Goal: Task Accomplishment & Management: Manage account settings

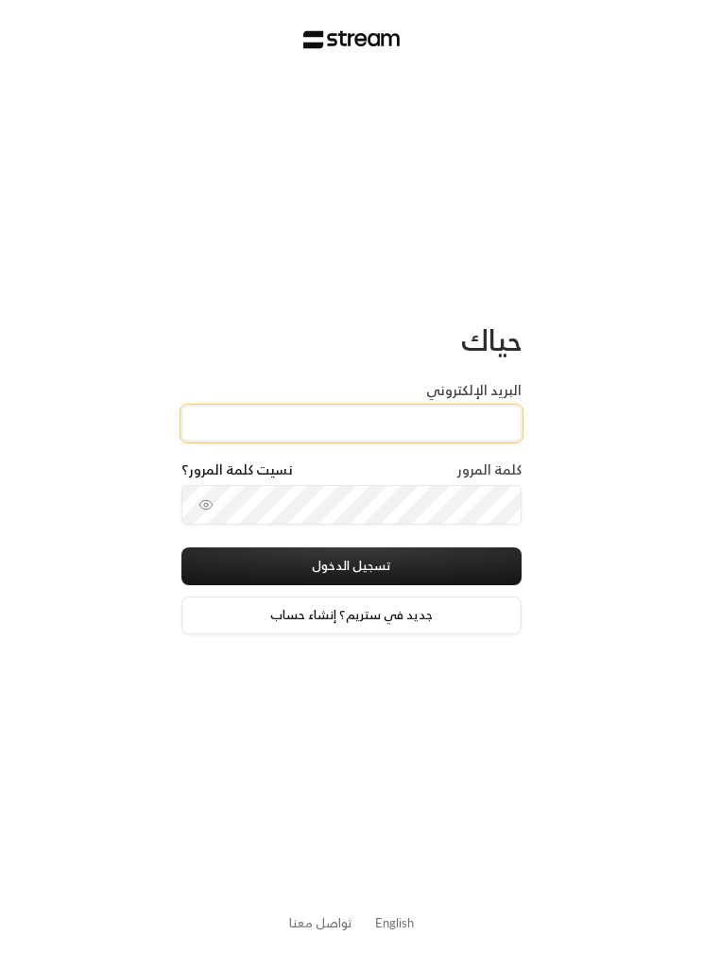
click at [488, 411] on input "البريد الإلكتروني" at bounding box center [352, 424] width 340 height 36
click at [479, 421] on input "البريد الإلكتروني" at bounding box center [352, 424] width 340 height 36
paste input "[EMAIL_ADDRESS][DOMAIN_NAME]"
type input "[EMAIL_ADDRESS][DOMAIN_NAME]"
click at [457, 561] on button "تسجيل الدخول" at bounding box center [352, 566] width 340 height 38
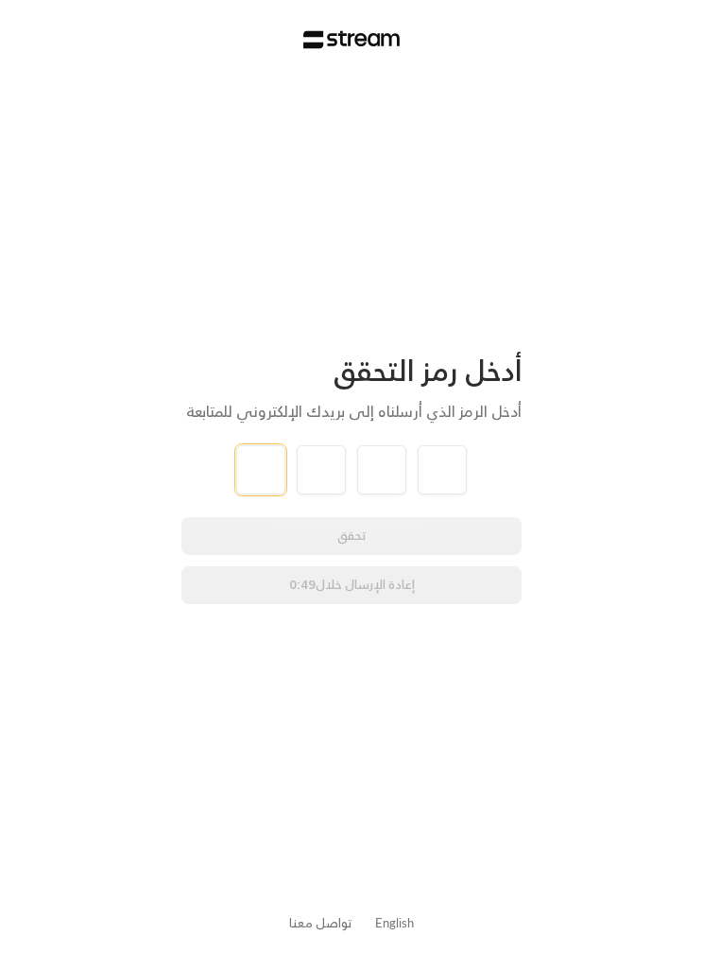
click at [245, 477] on input "tel" at bounding box center [260, 469] width 49 height 49
type input "7"
type input "4"
type input "5"
type input "7"
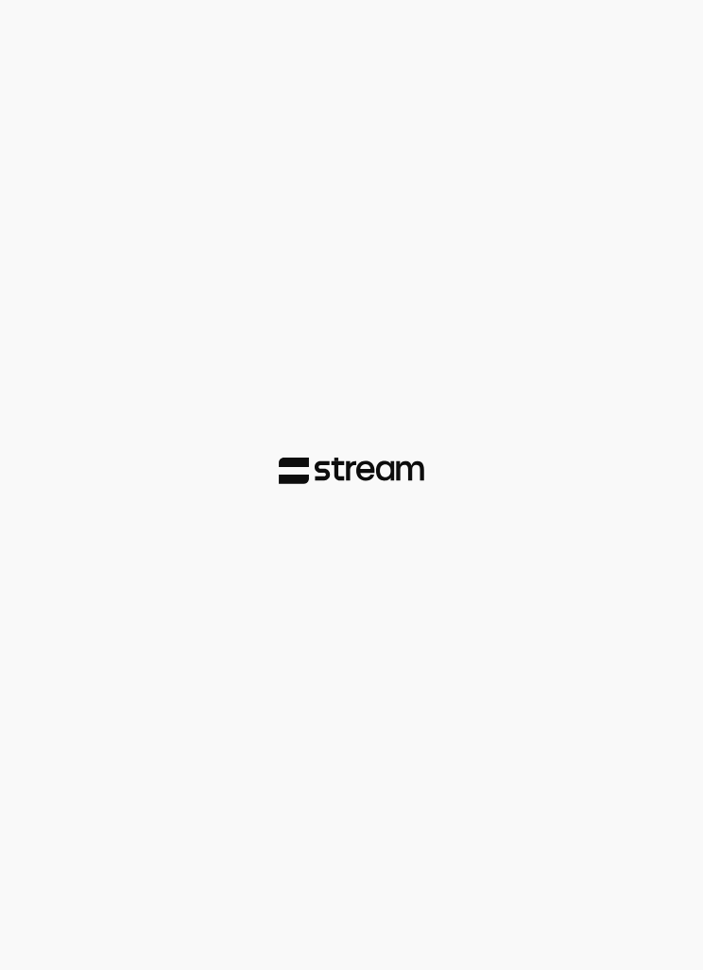
click at [625, 479] on div at bounding box center [351, 485] width 703 height 970
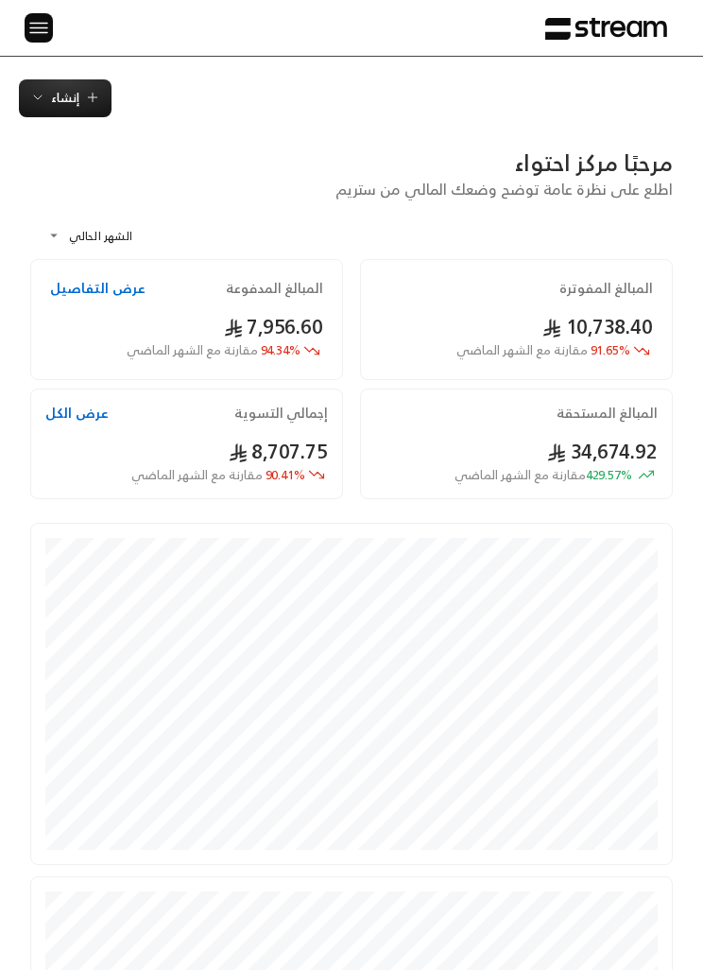
click at [38, 24] on img at bounding box center [38, 28] width 23 height 24
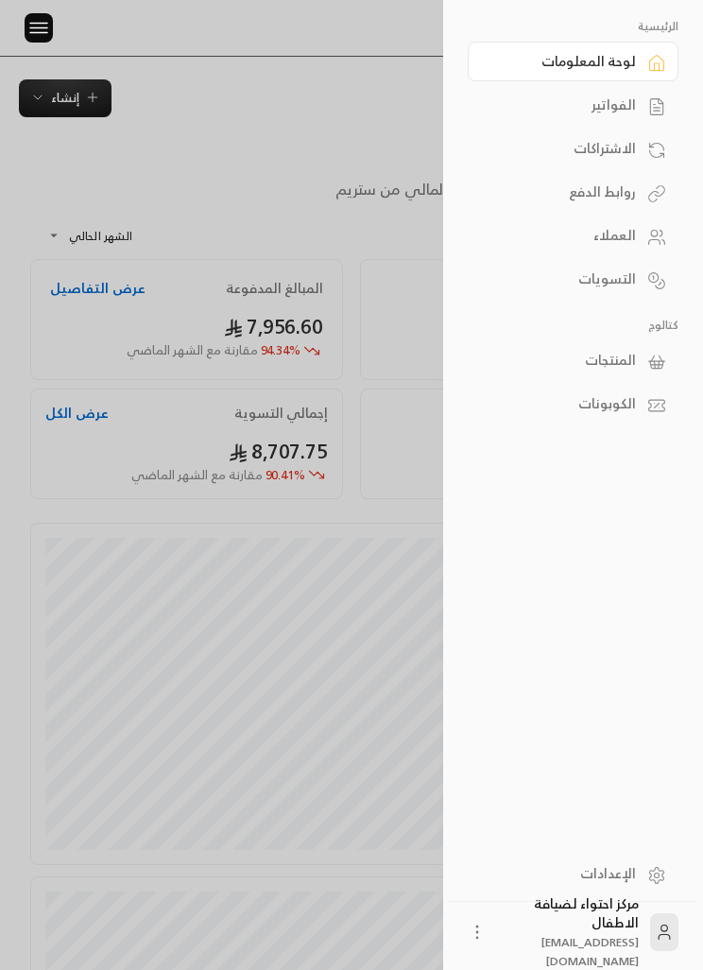
click at [635, 110] on div "الفواتير" at bounding box center [564, 104] width 145 height 19
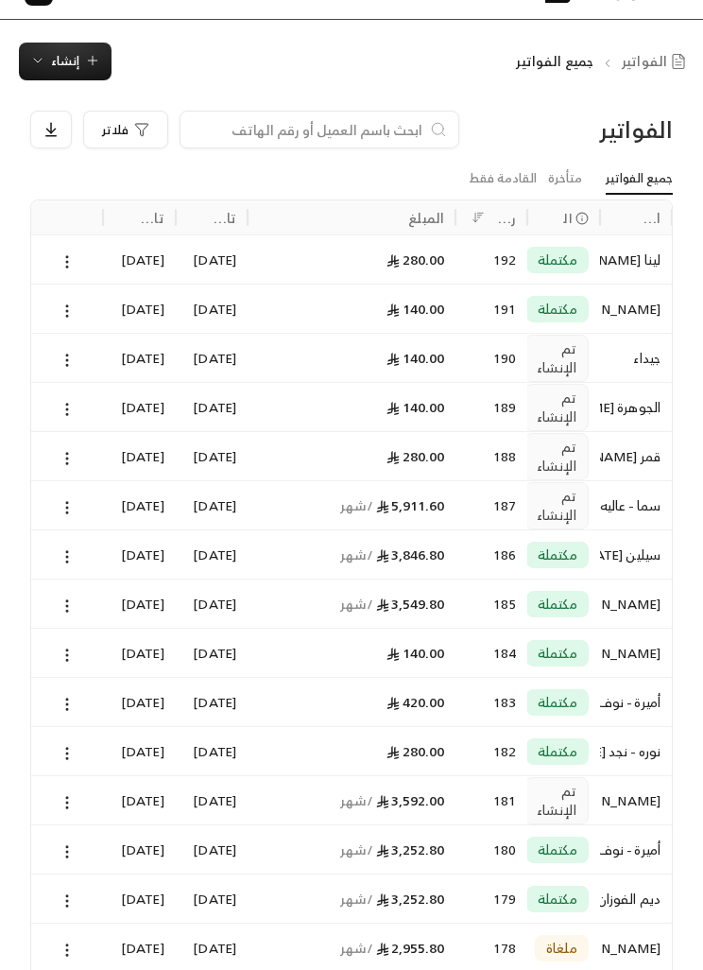
scroll to position [38, 0]
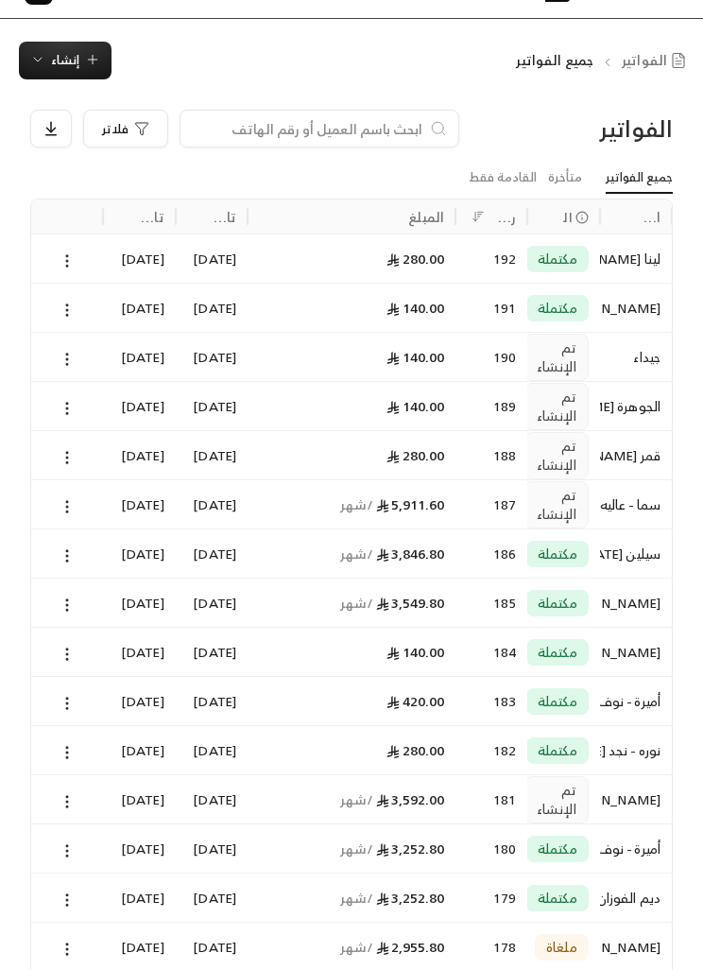
click at [68, 356] on icon at bounding box center [67, 359] width 17 height 17
click at [16, 421] on div at bounding box center [351, 485] width 703 height 970
click at [72, 410] on icon at bounding box center [67, 408] width 17 height 17
click at [78, 450] on li "عرض" at bounding box center [86, 456] width 45 height 32
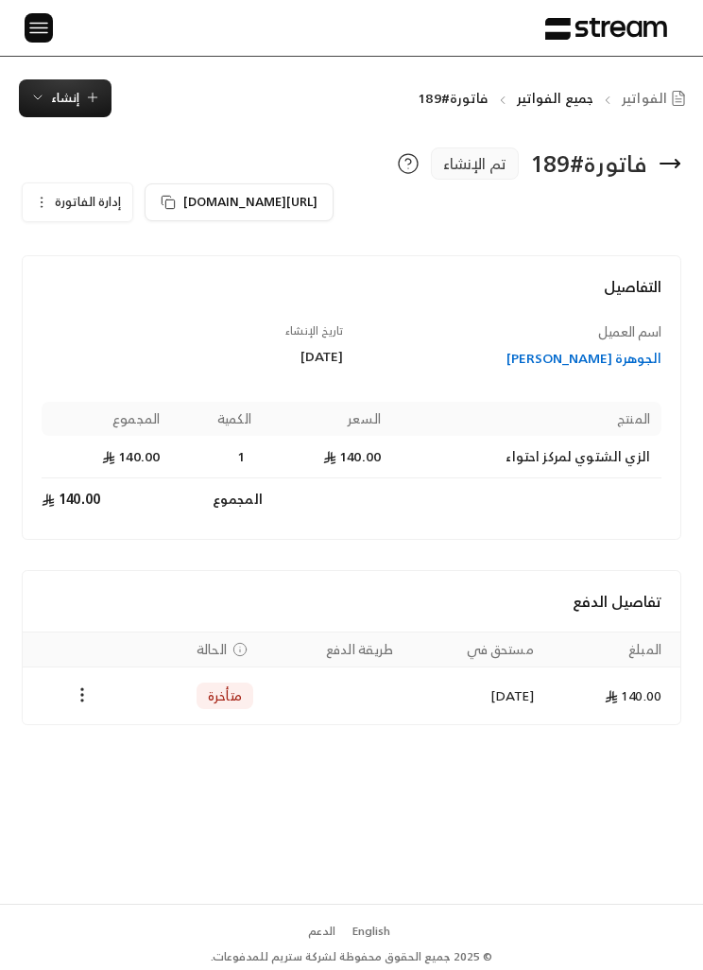
click at [81, 696] on circle "Payments" at bounding box center [82, 695] width 2 height 2
click at [109, 743] on li "تغيير الحالة الى مدفوعة" at bounding box center [148, 743] width 137 height 32
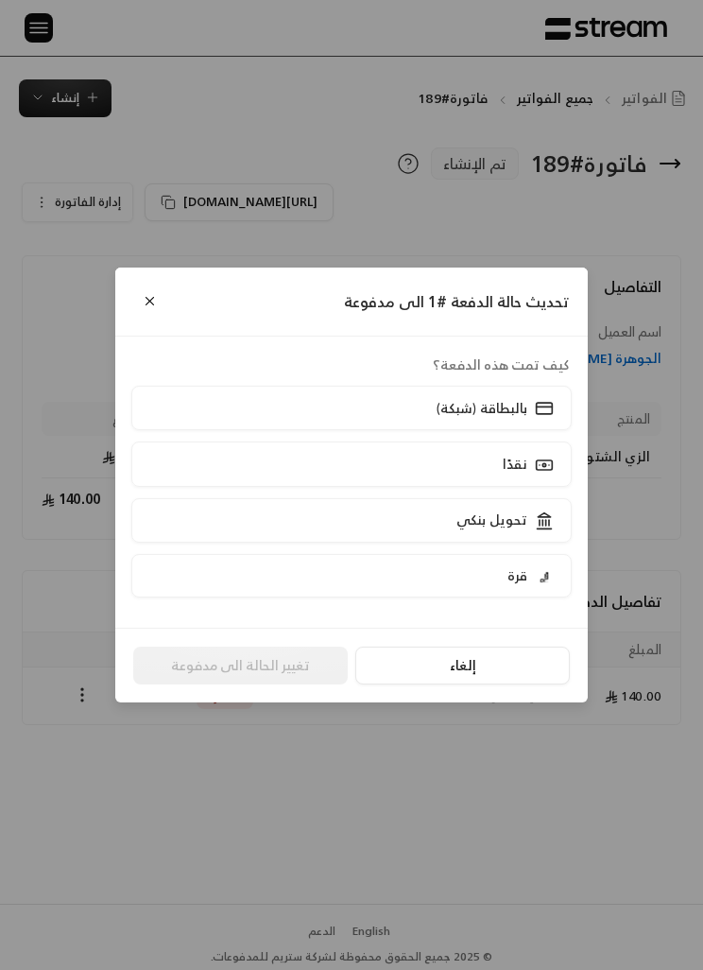
click at [550, 517] on polygon at bounding box center [544, 515] width 12 height 4
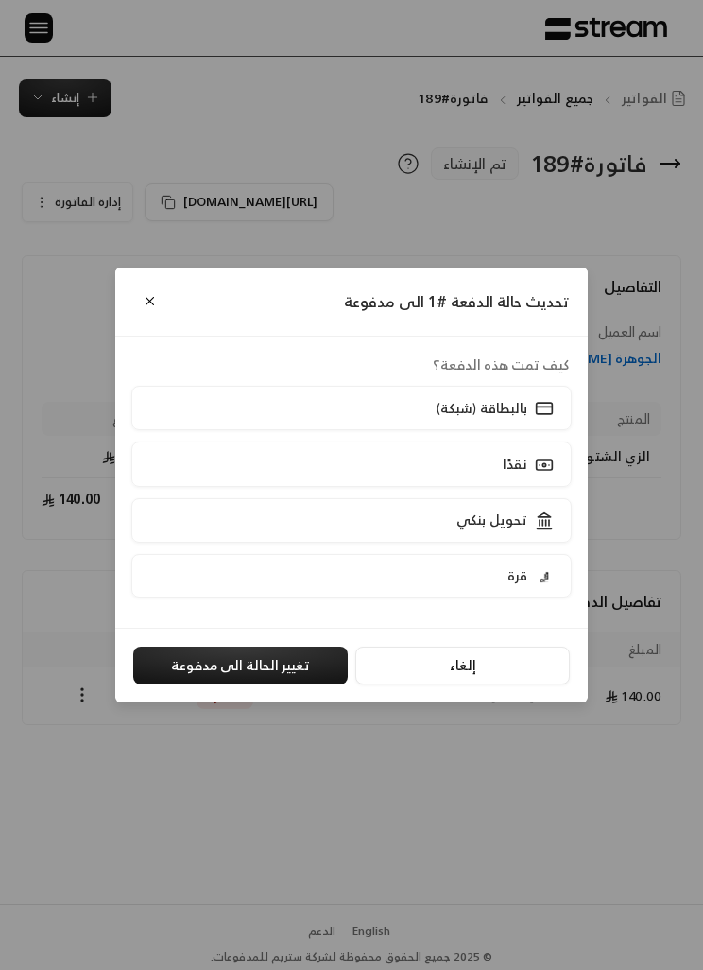
click at [206, 654] on button "تغيير الحالة الى مدفوعة" at bounding box center [240, 666] width 215 height 38
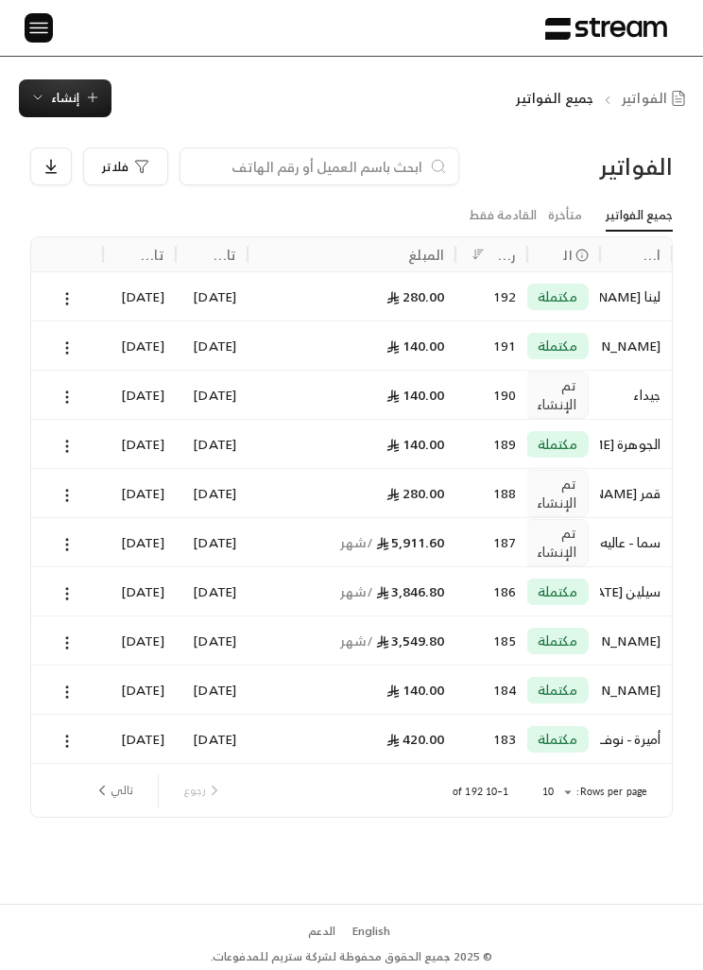
click at [73, 389] on icon at bounding box center [67, 397] width 17 height 17
click at [81, 489] on div at bounding box center [351, 485] width 703 height 970
click at [63, 396] on icon at bounding box center [67, 397] width 17 height 17
click at [85, 502] on div at bounding box center [351, 485] width 703 height 970
click at [68, 391] on circle at bounding box center [67, 392] width 2 height 2
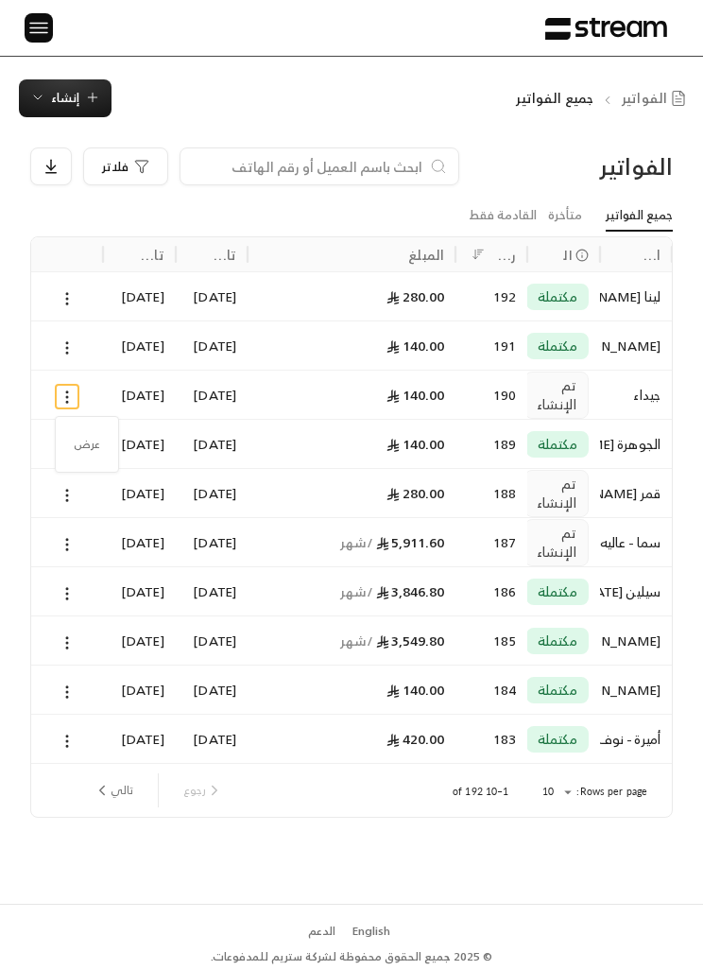
click at [85, 476] on div at bounding box center [351, 485] width 703 height 970
click at [119, 386] on div "[DATE]" at bounding box center [138, 395] width 49 height 48
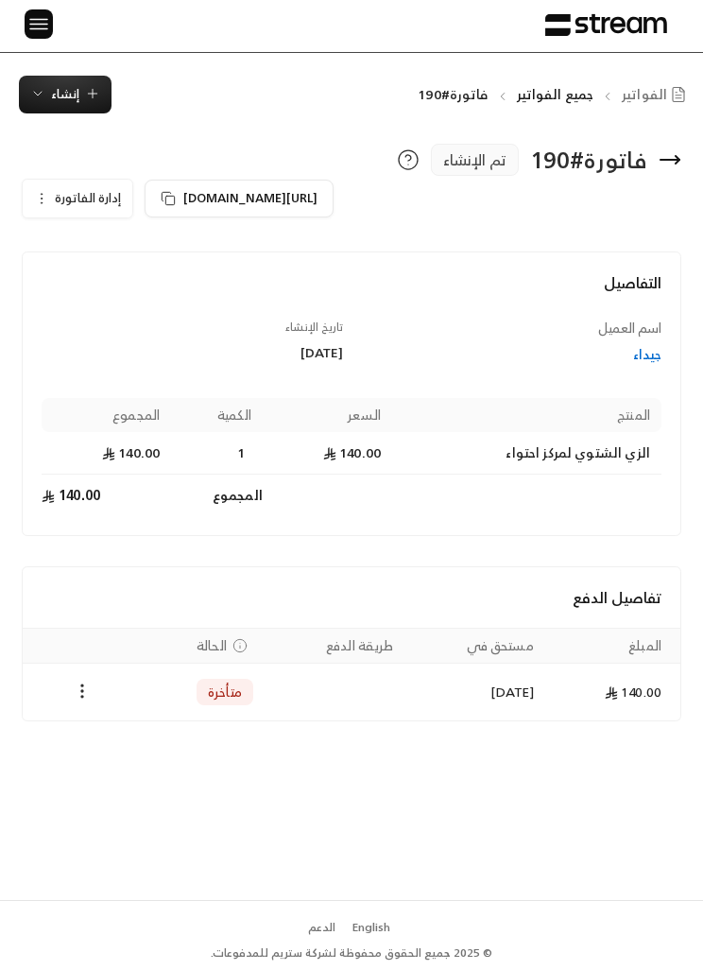
scroll to position [61, 0]
click at [75, 682] on icon "Payments" at bounding box center [82, 691] width 19 height 19
click at [197, 677] on li "تغيير الحالة الى مدفوعة" at bounding box center [148, 682] width 137 height 32
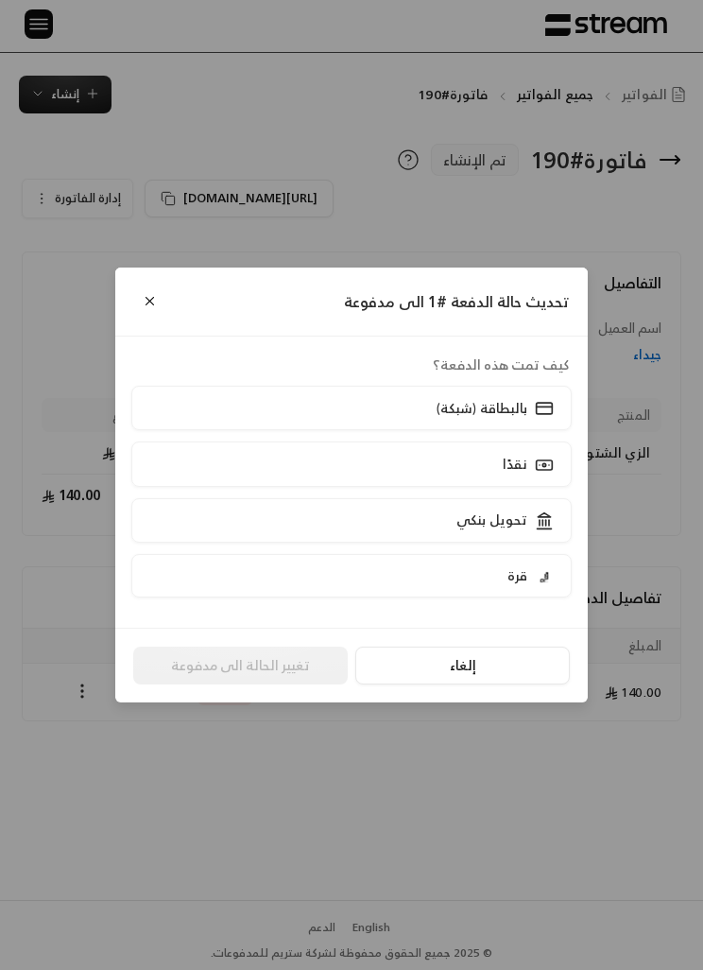
click at [546, 511] on div at bounding box center [544, 521] width 23 height 20
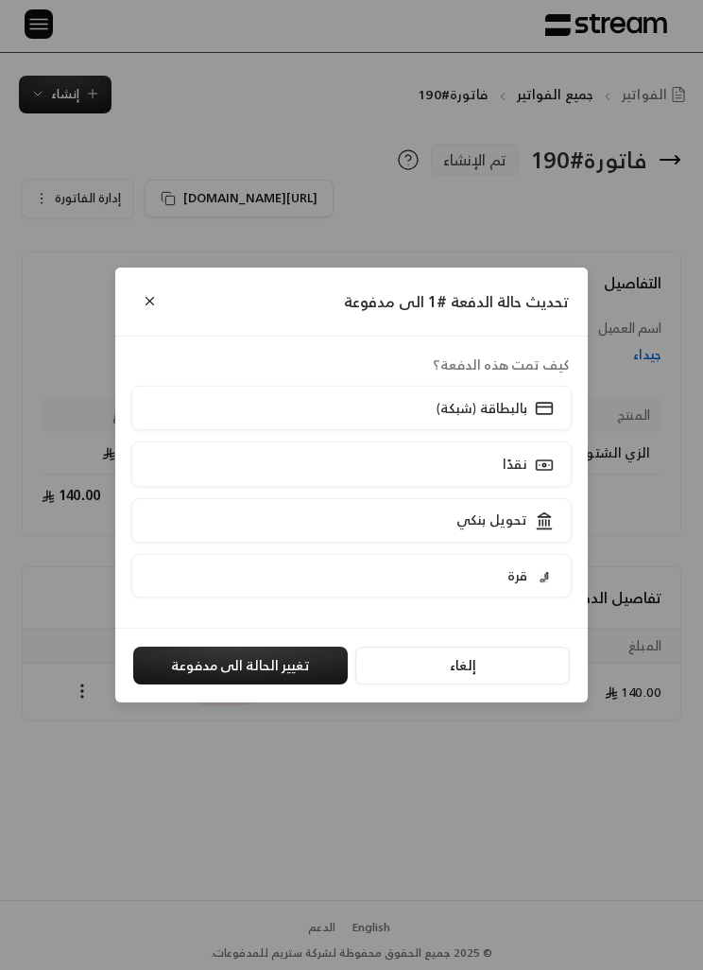
click at [295, 666] on button "تغيير الحالة الى مدفوعة" at bounding box center [240, 666] width 215 height 38
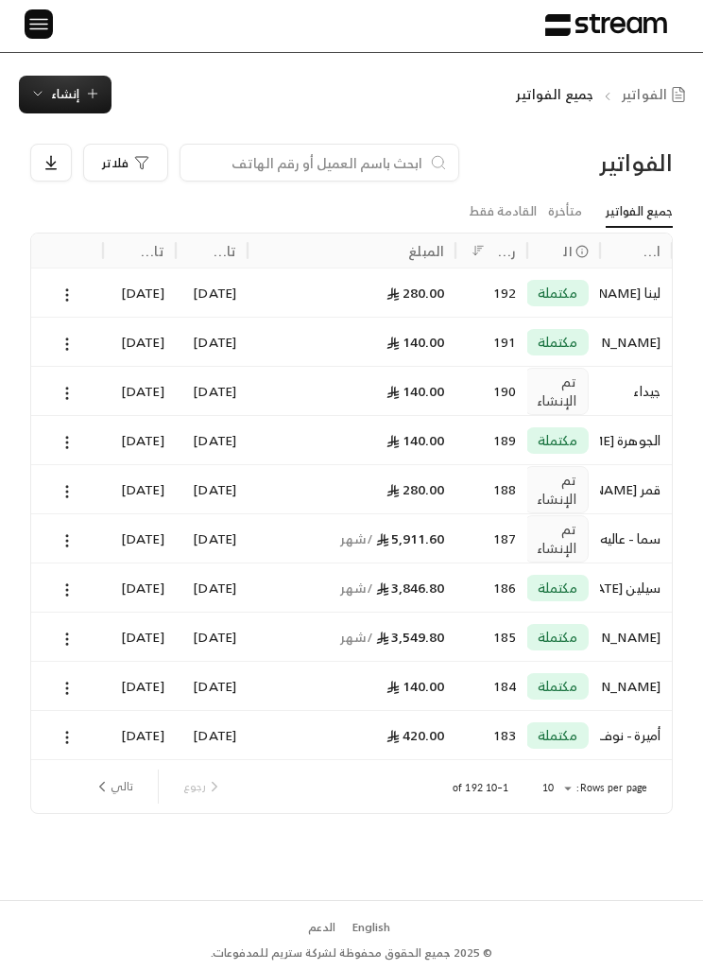
scroll to position [1, 0]
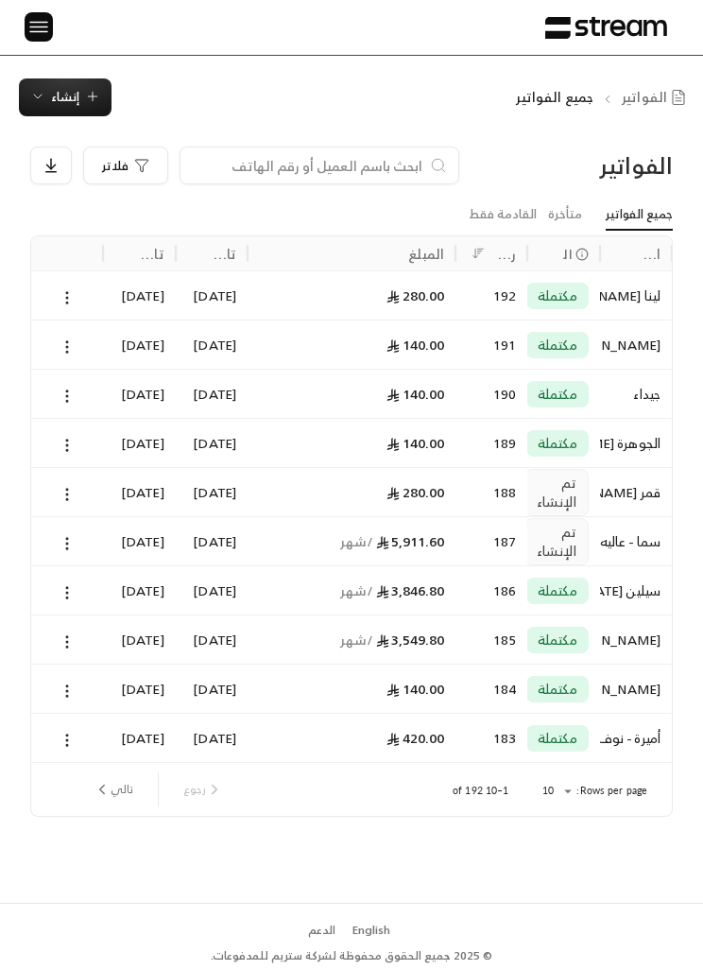
click at [426, 481] on div "280.00" at bounding box center [351, 492] width 185 height 48
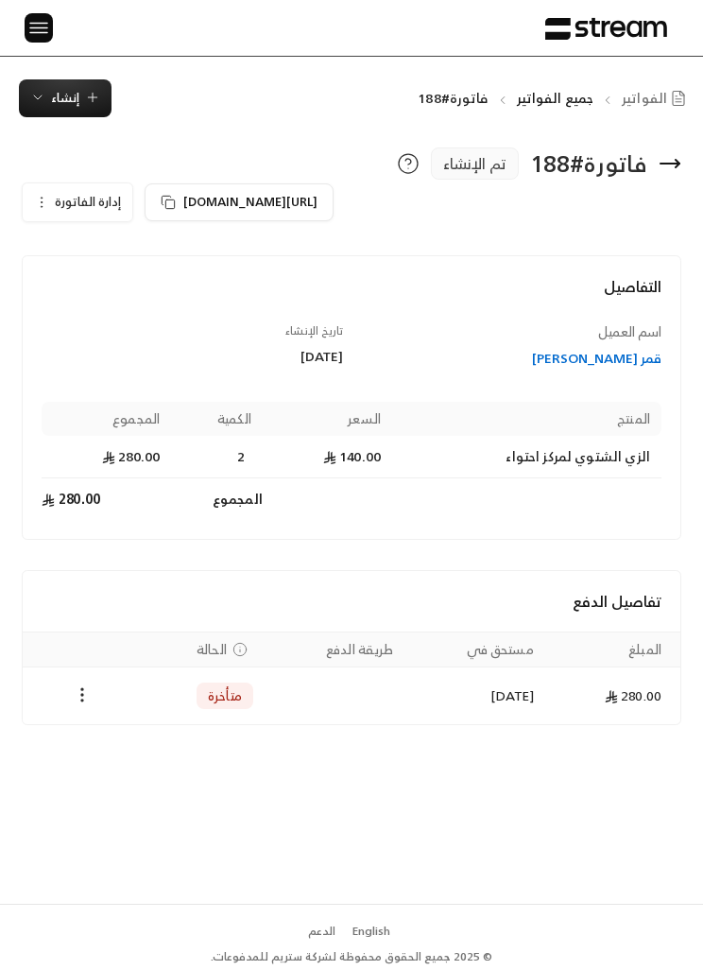
click at [84, 702] on icon "Payments" at bounding box center [82, 695] width 19 height 19
click at [51, 194] on div at bounding box center [351, 485] width 703 height 970
click at [48, 203] on icon "button" at bounding box center [41, 202] width 15 height 15
